Goal: Task Accomplishment & Management: Use online tool/utility

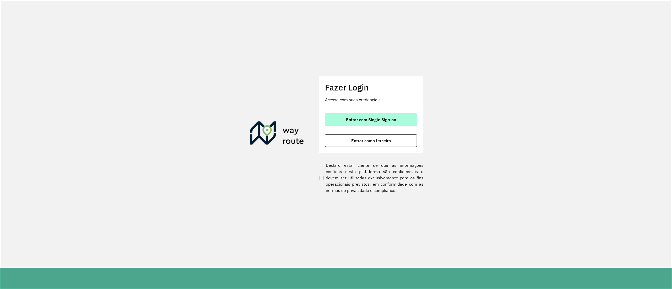
click at [366, 124] on button "Entrar com Single Sign-on" at bounding box center [371, 119] width 92 height 13
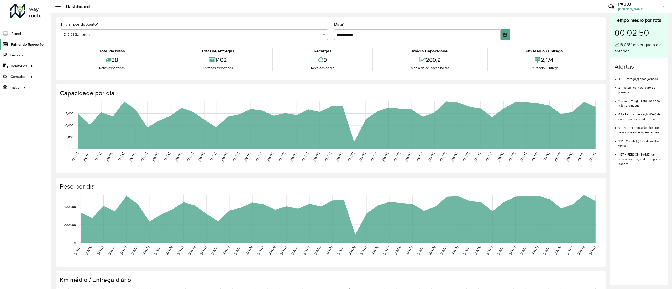
click at [22, 46] on span "Painel de Sugestão" at bounding box center [27, 45] width 33 height 6
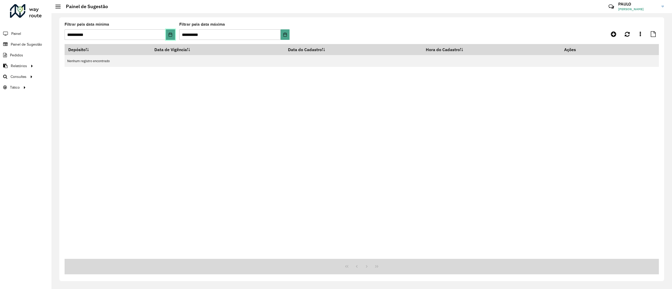
click at [170, 38] on button "Choose Date" at bounding box center [170, 34] width 9 height 11
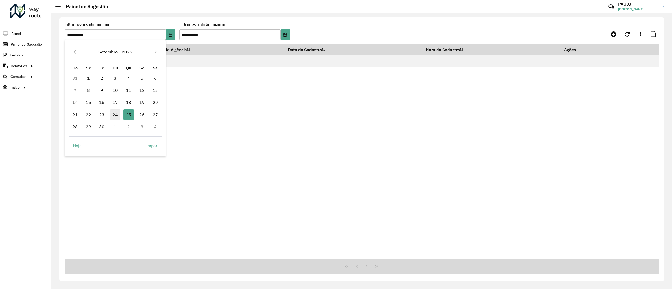
click at [117, 113] on span "24" at bounding box center [115, 114] width 11 height 11
type input "**********"
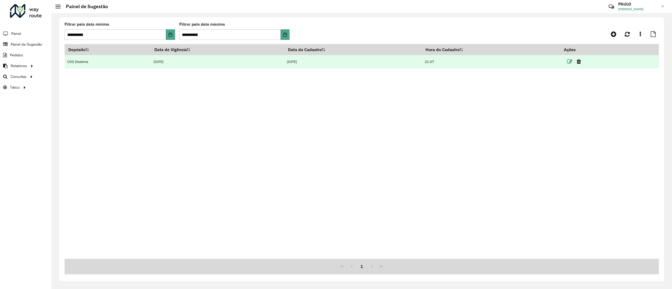
click at [571, 62] on icon at bounding box center [569, 61] width 5 height 5
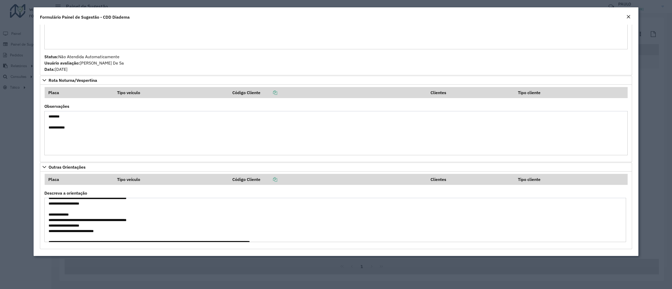
scroll to position [16, 0]
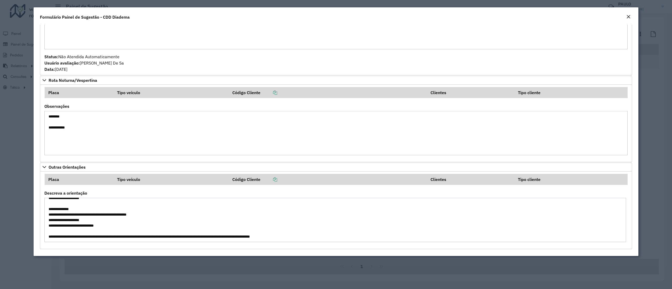
click at [628, 18] on em "Close" at bounding box center [629, 17] width 4 height 4
